Goal: Information Seeking & Learning: Learn about a topic

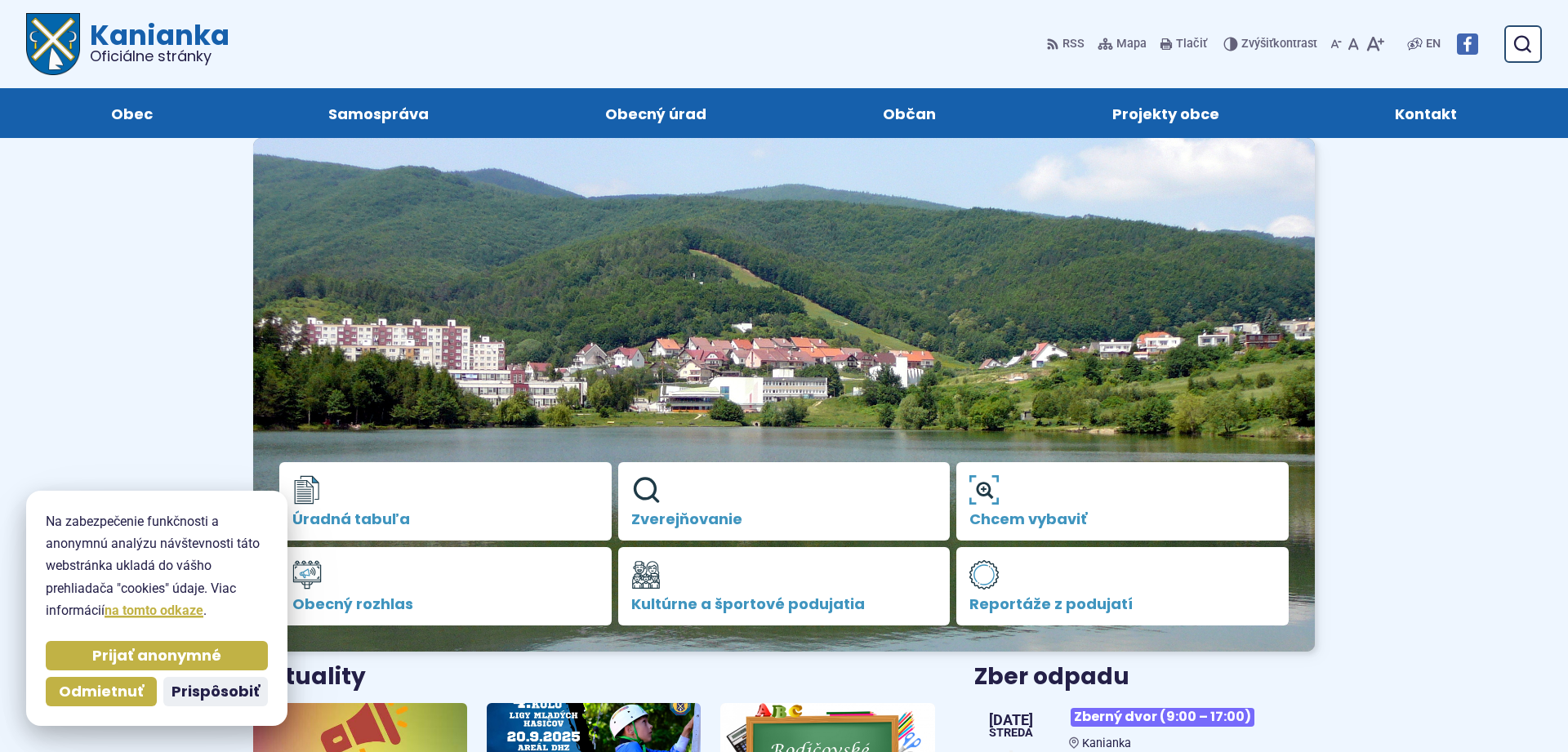
click at [691, 514] on span "Zverejňovanie" at bounding box center [784, 520] width 306 height 17
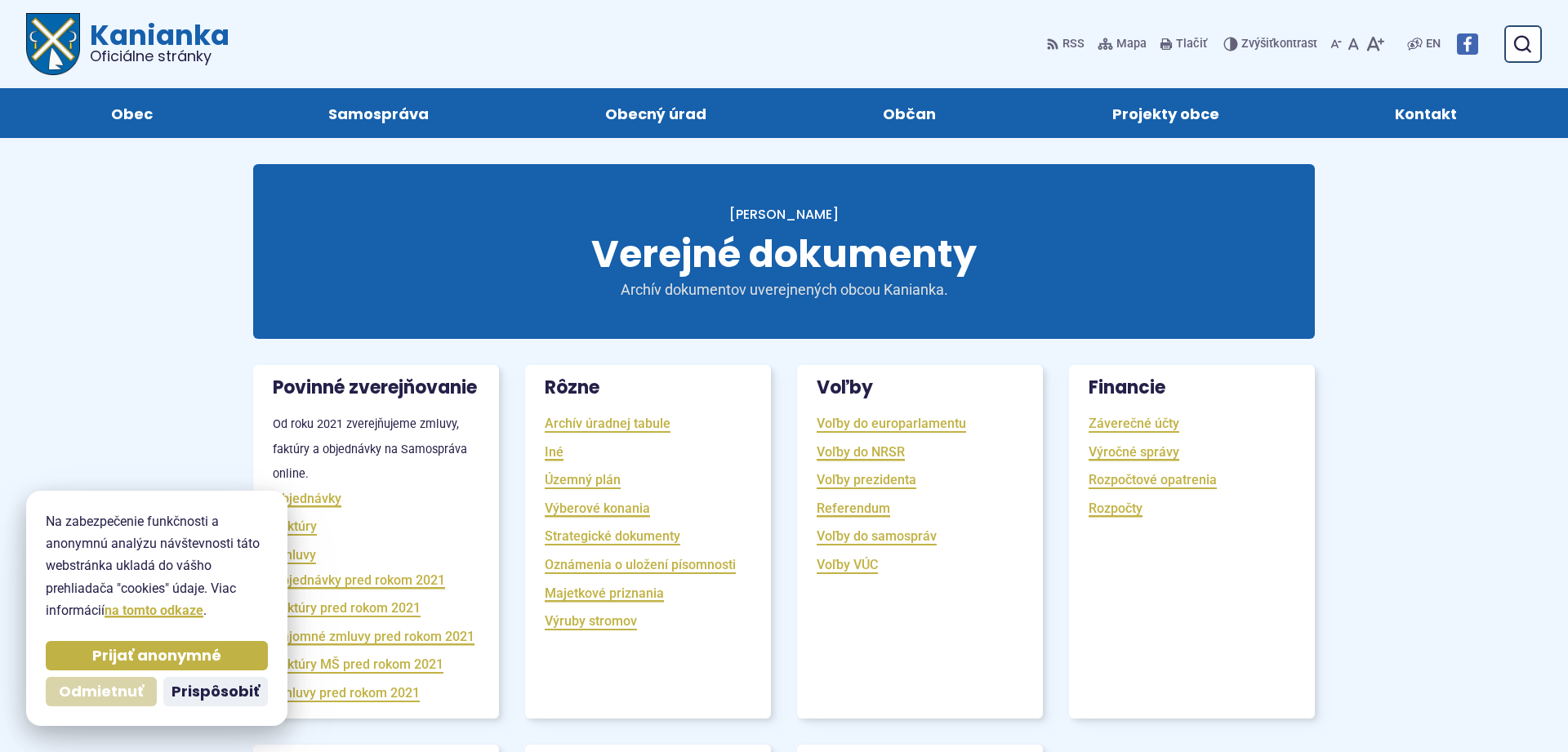
click at [78, 692] on span "Odmietnuť" at bounding box center [101, 692] width 85 height 19
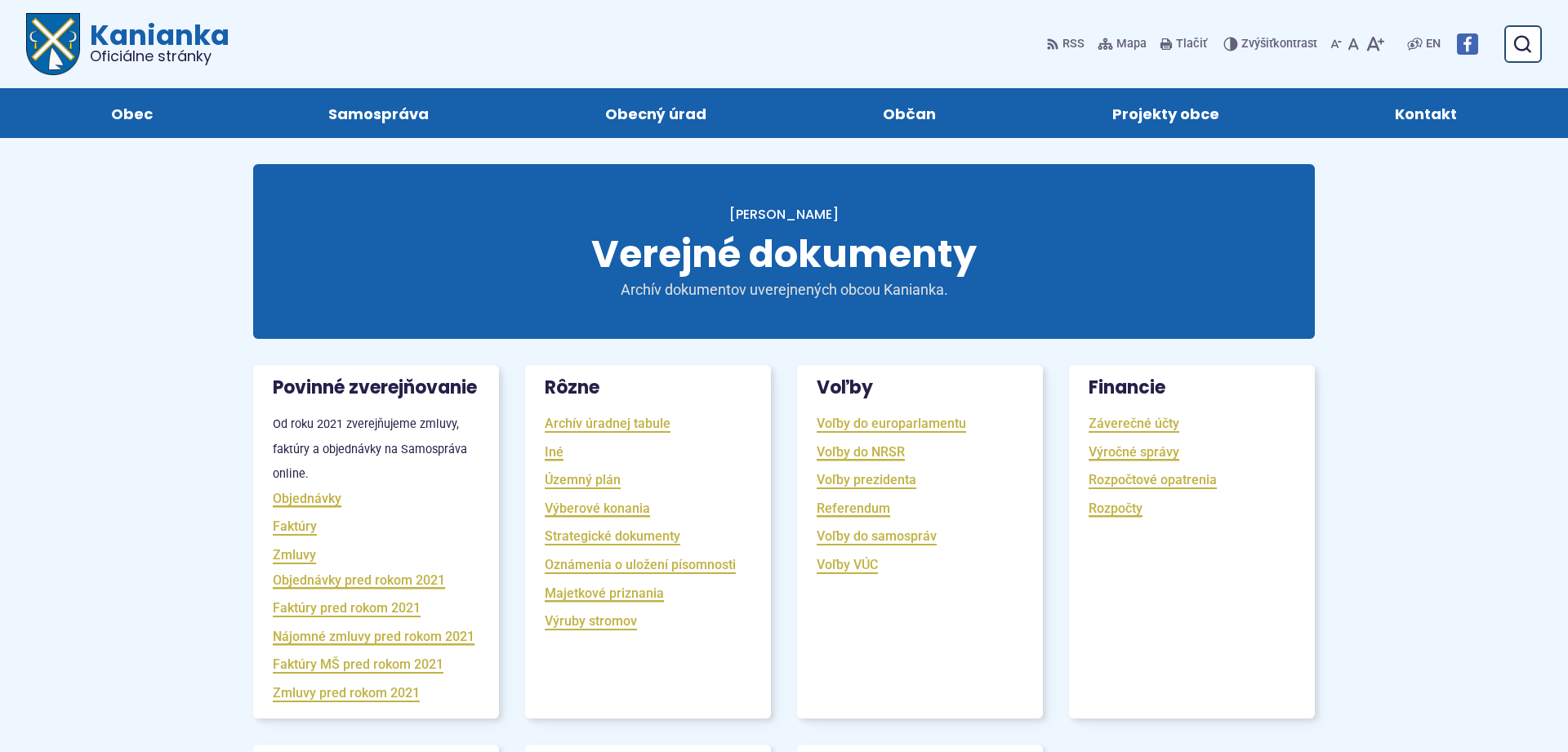
scroll to position [416, 0]
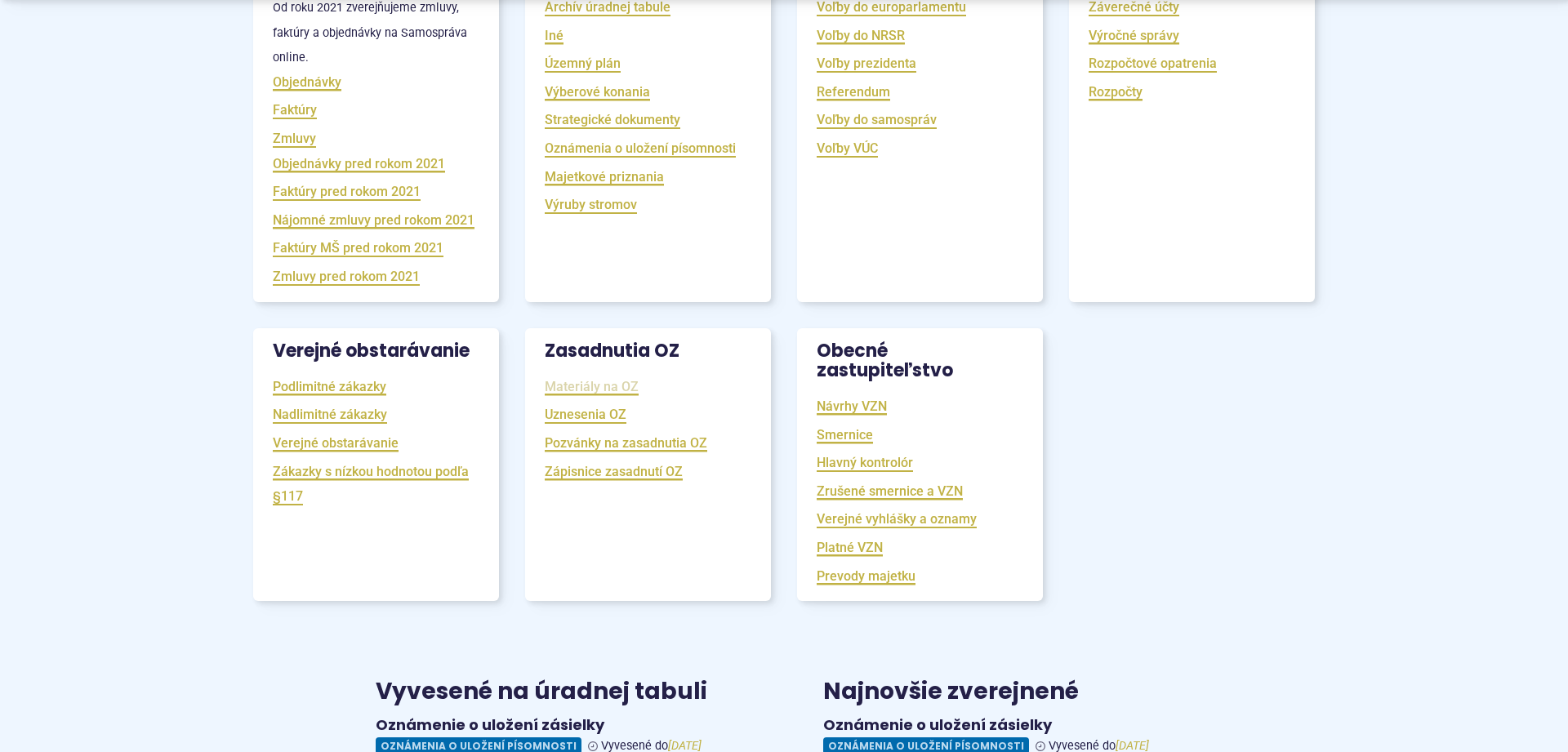
click at [611, 396] on link "Materiály na OZ" at bounding box center [592, 387] width 94 height 19
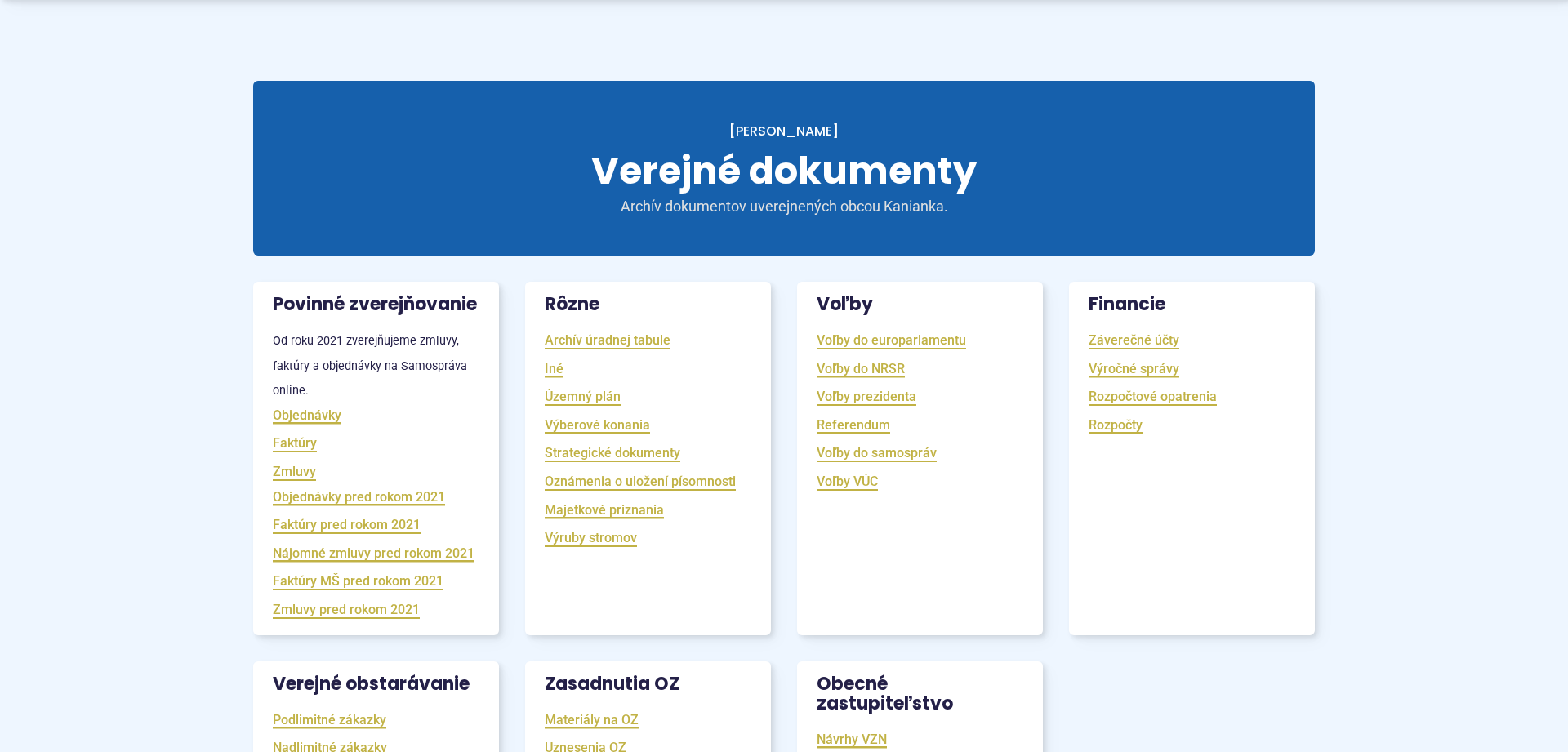
scroll to position [167, 0]
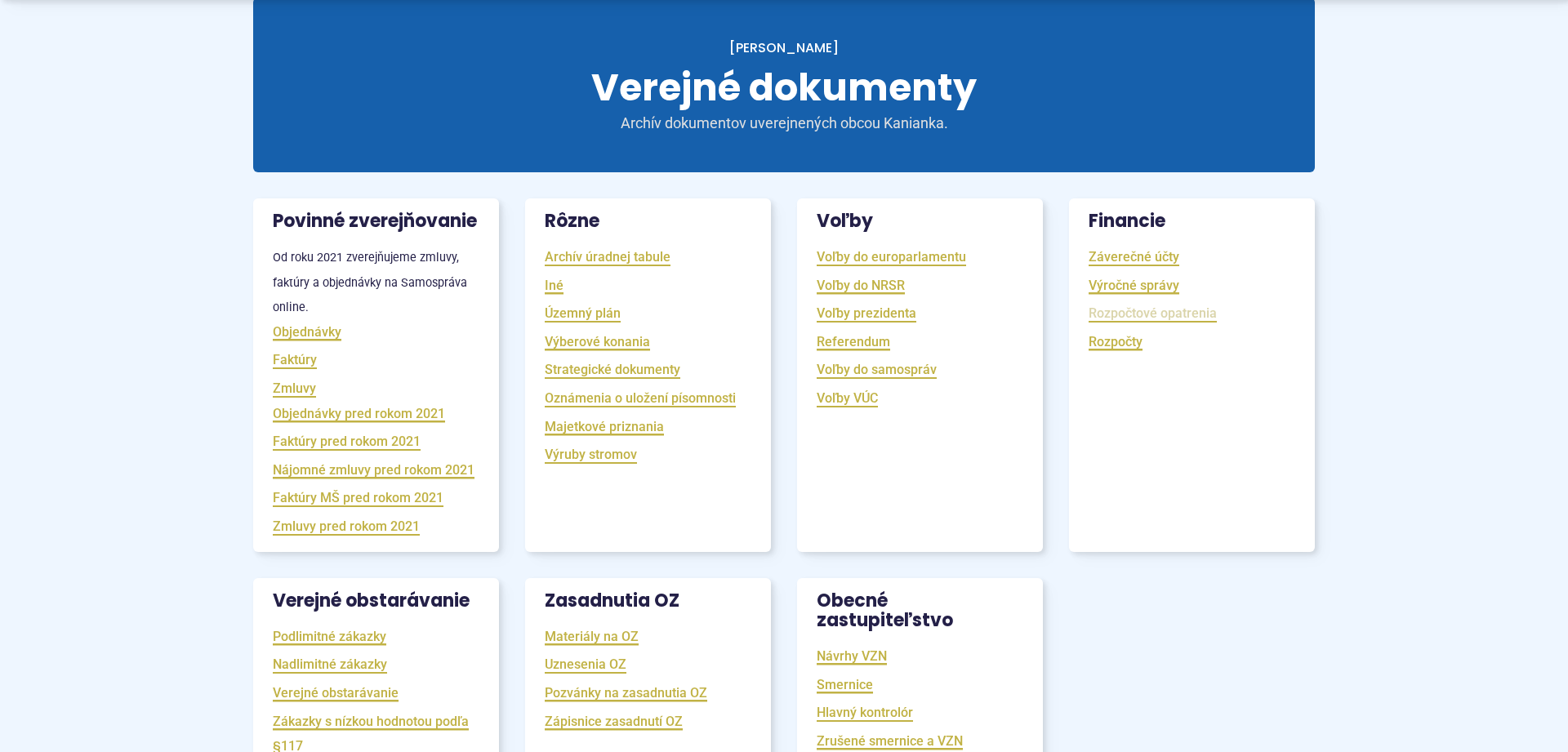
click at [1138, 319] on link "Rozpočtové opatrenia" at bounding box center [1152, 313] width 128 height 19
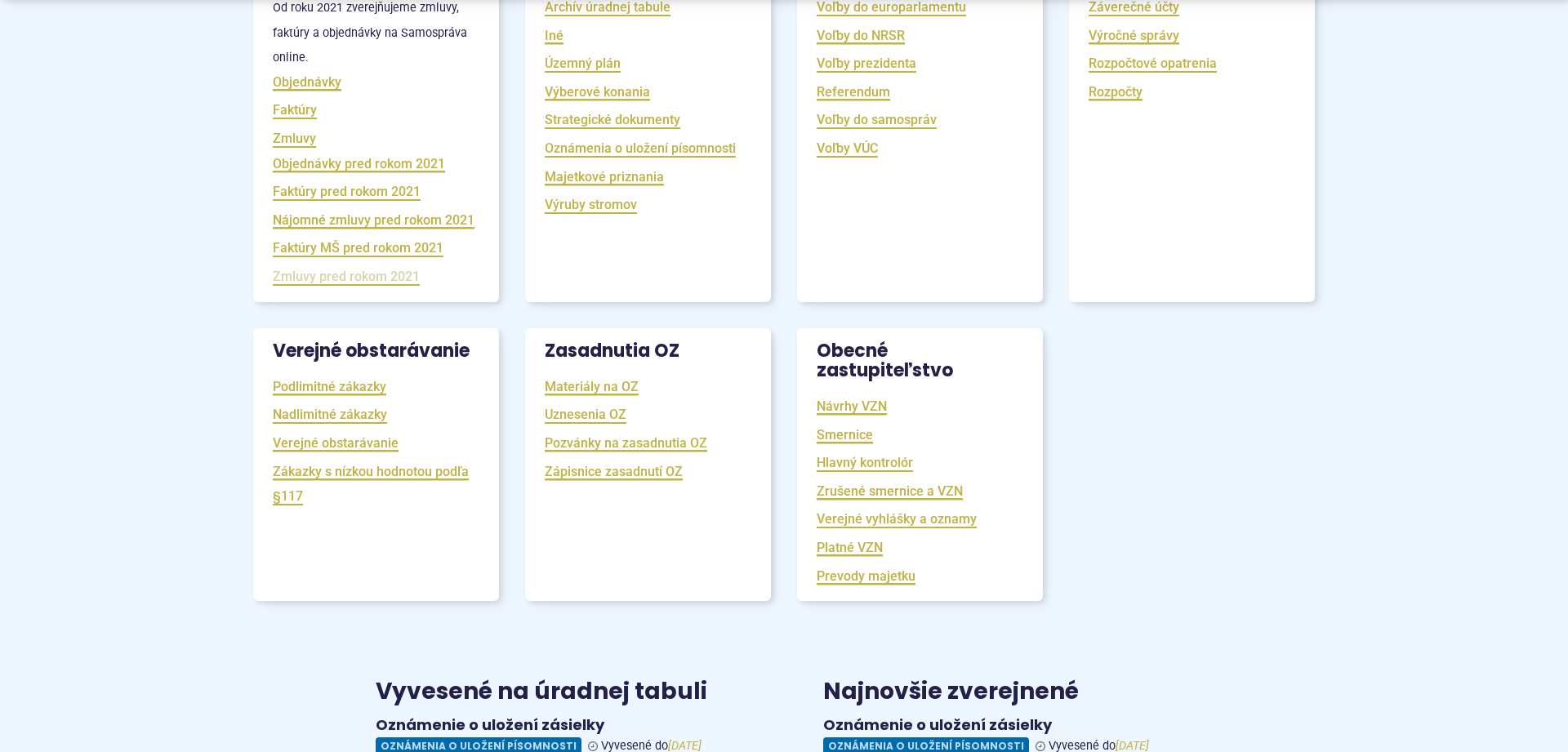
click at [340, 286] on link "Zmluvy pred rokom 2021" at bounding box center [346, 276] width 147 height 19
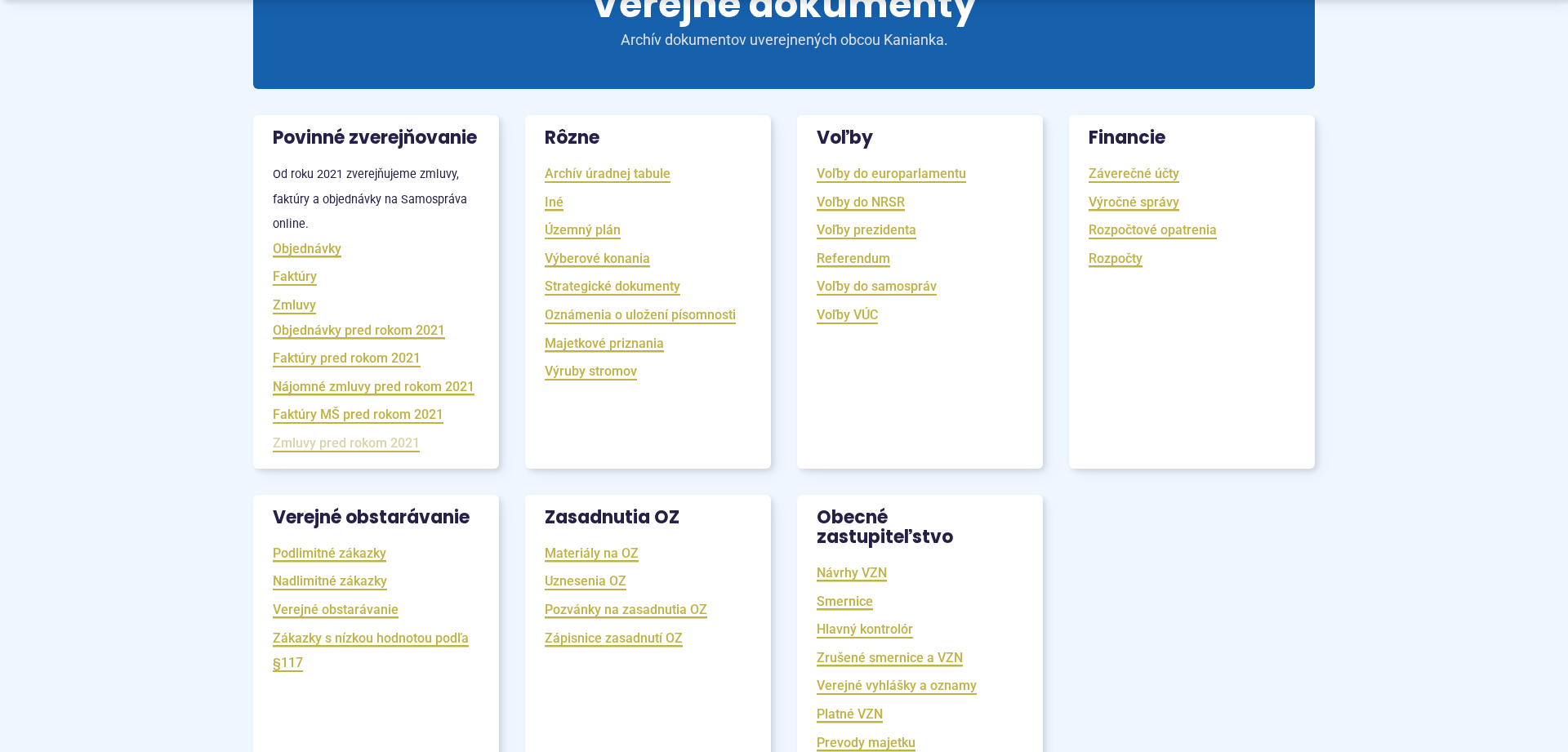
scroll to position [0, 0]
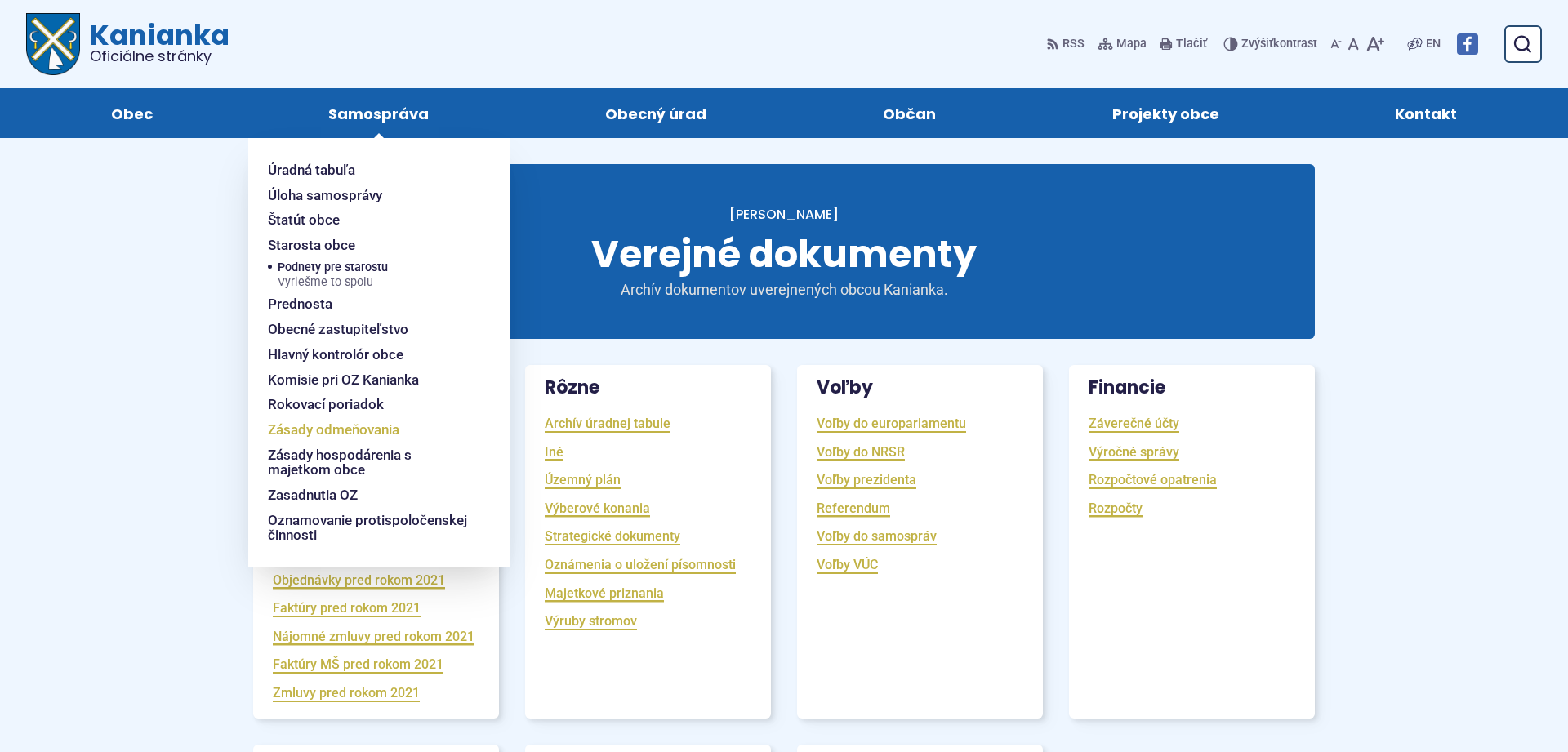
click at [364, 432] on span "Zásady odmeňovania" at bounding box center [333, 430] width 131 height 26
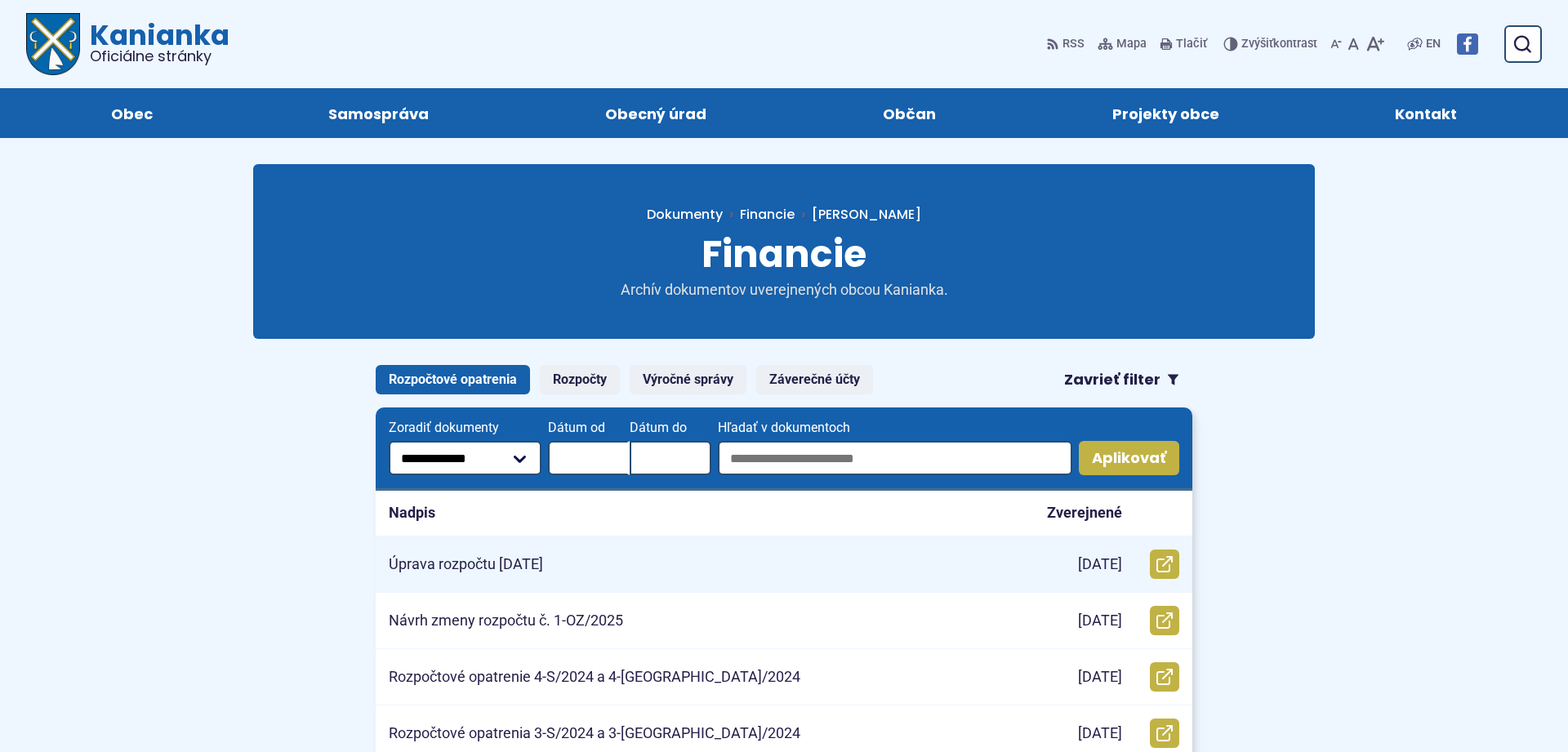
scroll to position [250, 0]
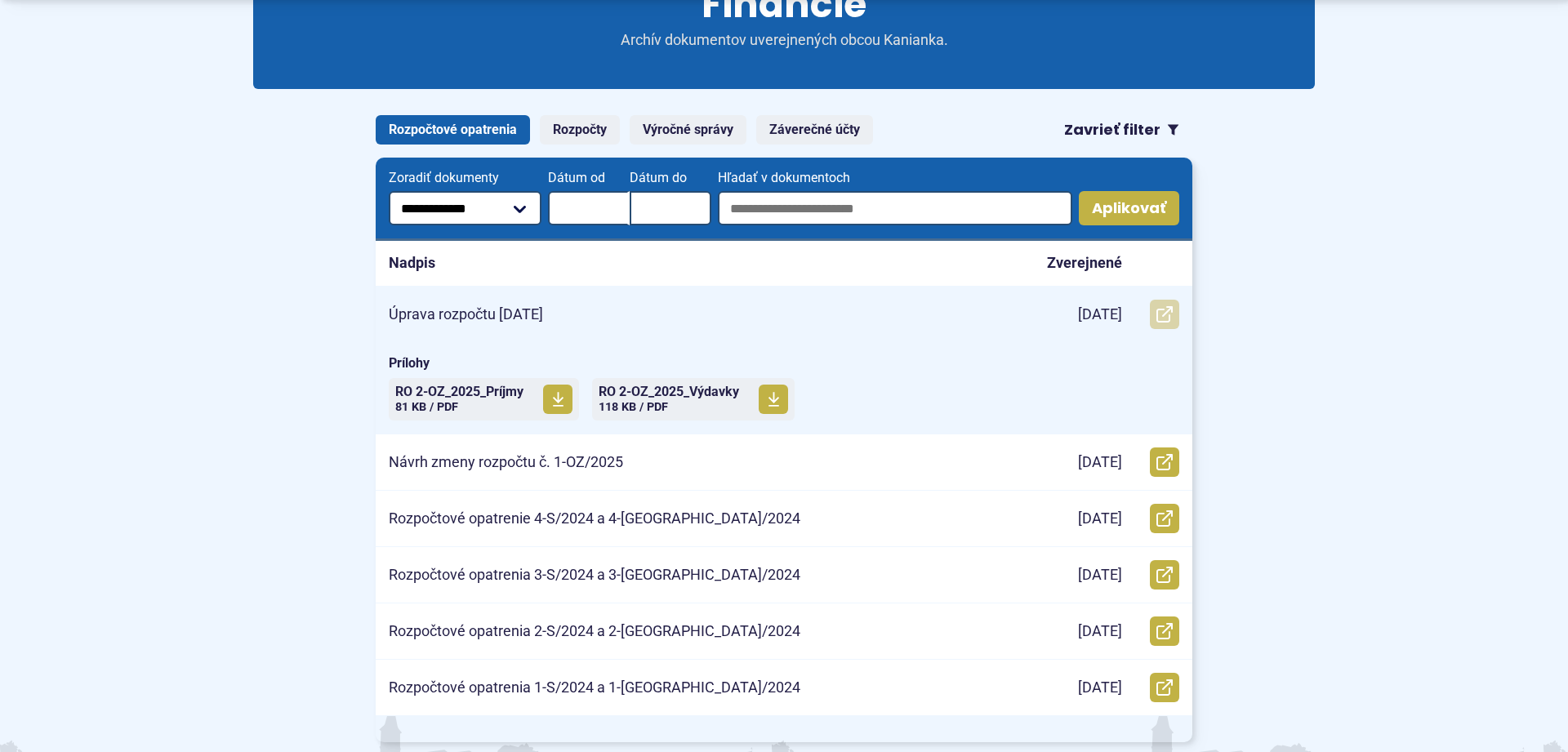
click at [1171, 312] on use at bounding box center [1165, 315] width 17 height 17
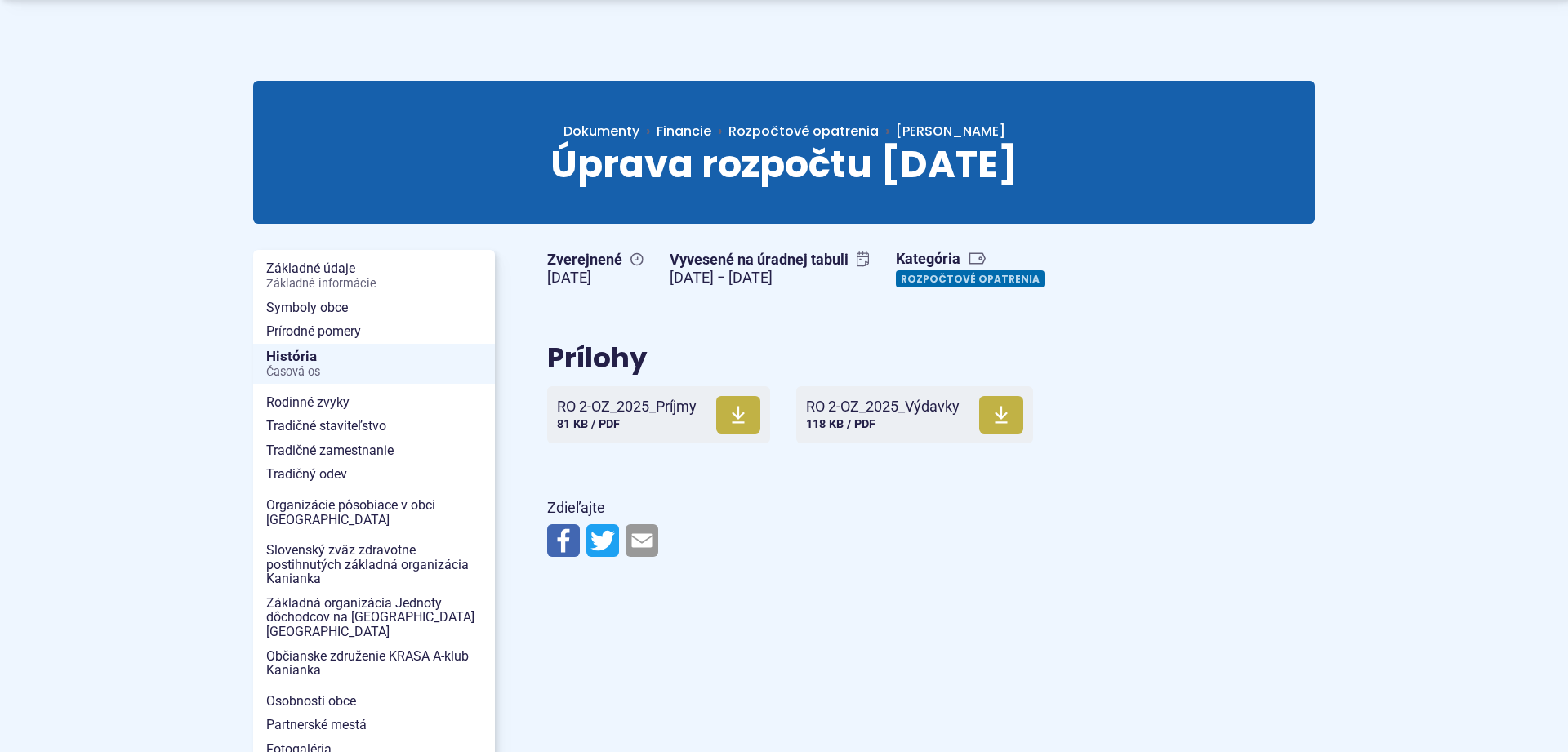
scroll to position [250, 0]
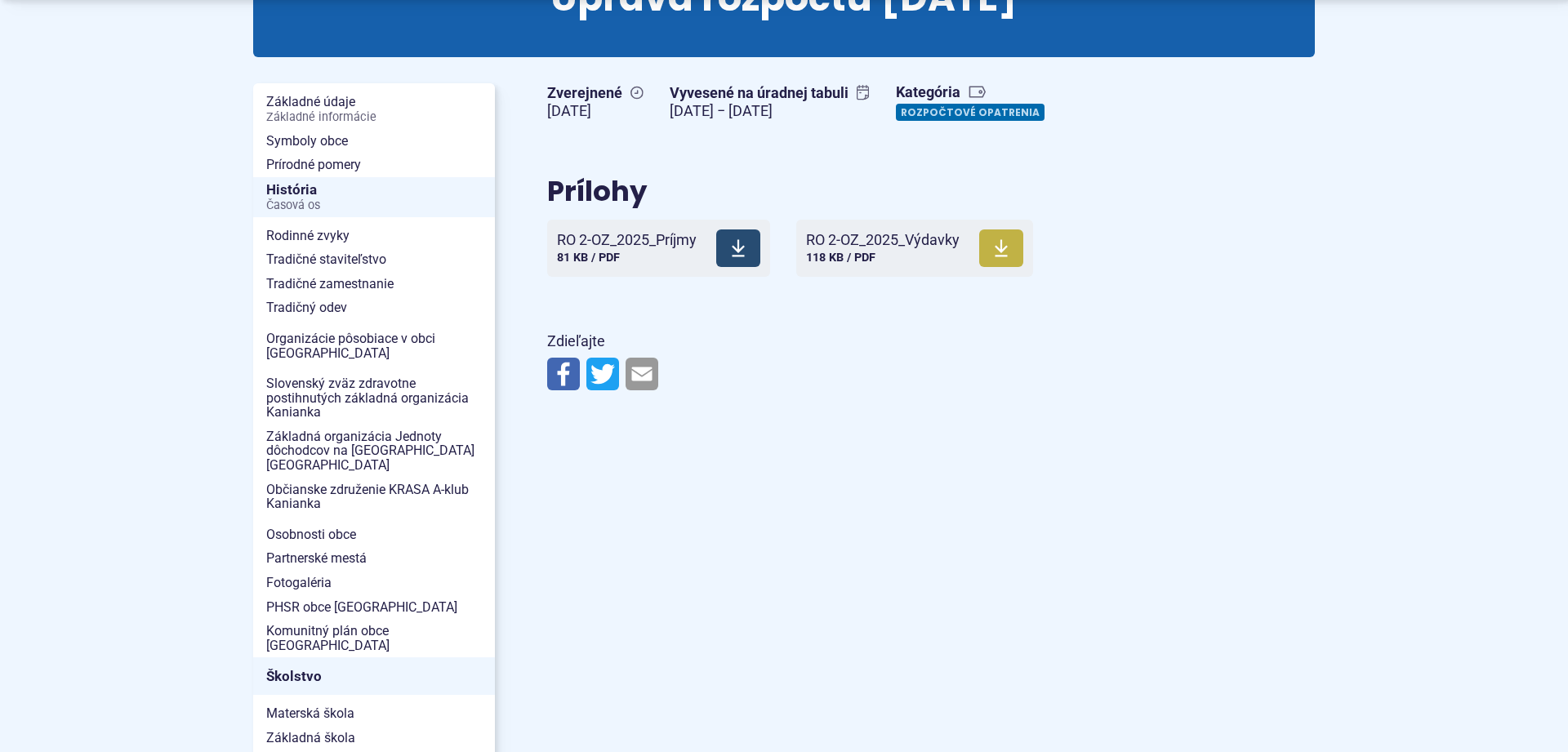
click at [743, 256] on use at bounding box center [739, 249] width 13 height 17
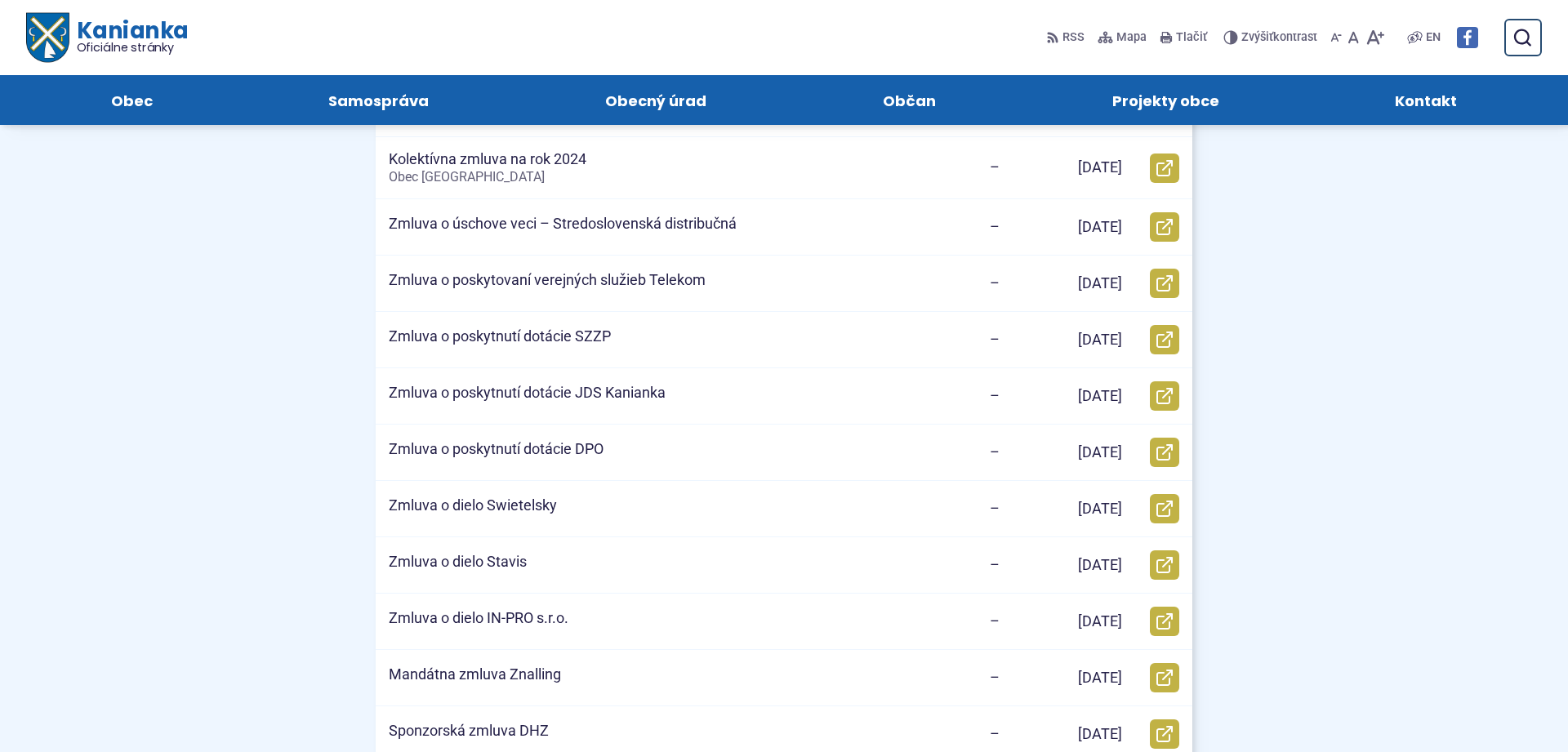
scroll to position [416, 0]
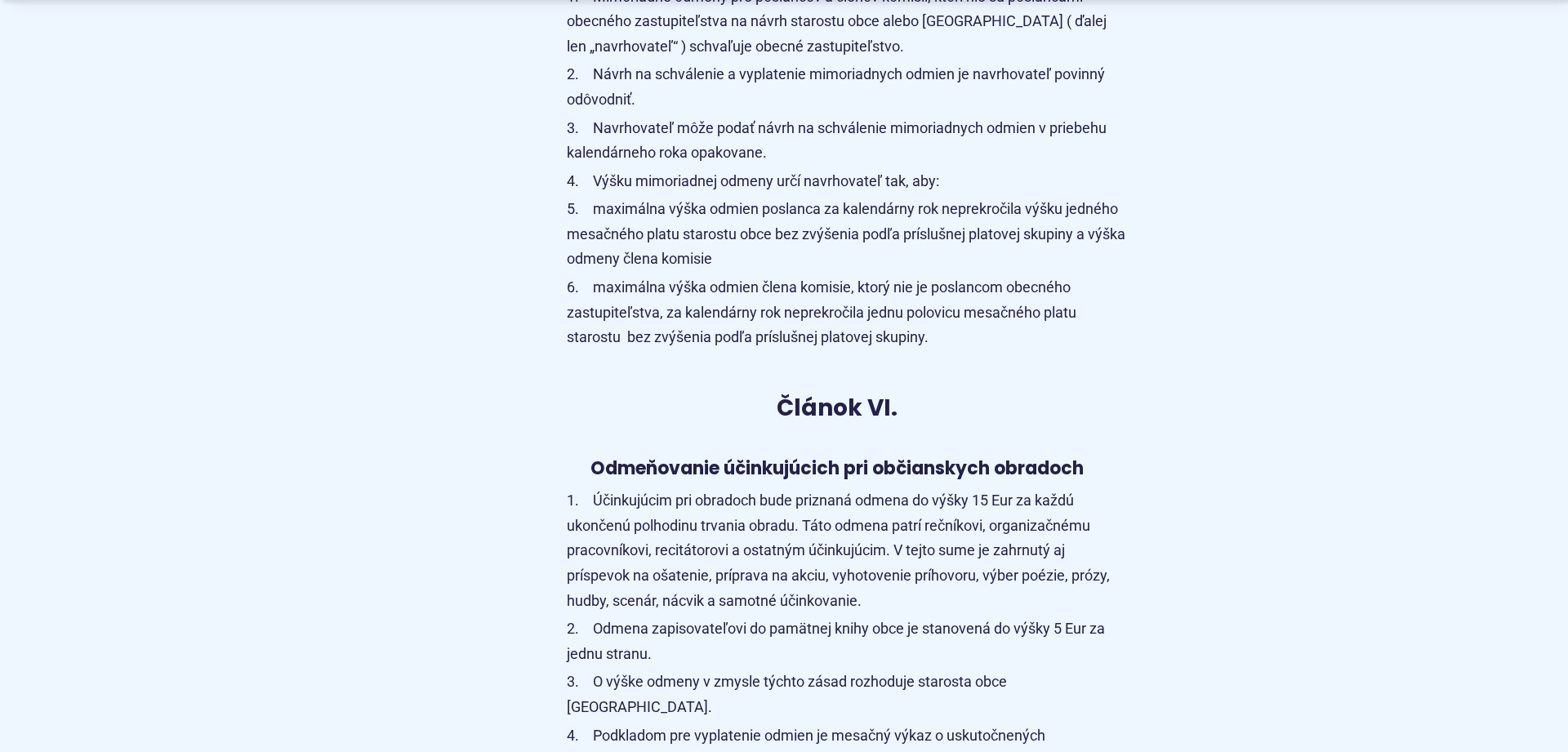
scroll to position [3416, 0]
